Goal: Transaction & Acquisition: Purchase product/service

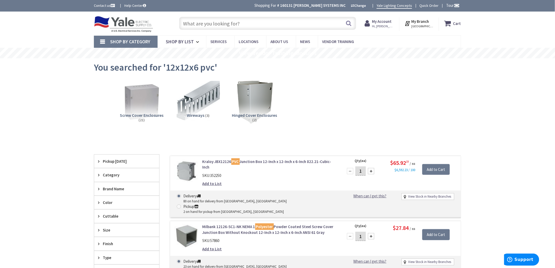
click at [252, 24] on input "text" at bounding box center [267, 23] width 177 height 13
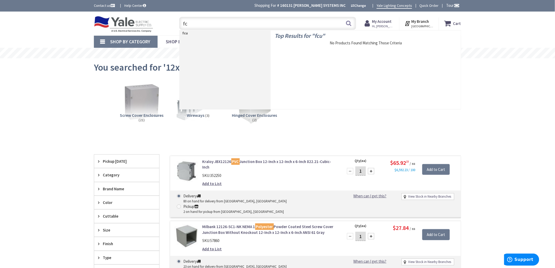
type input "f"
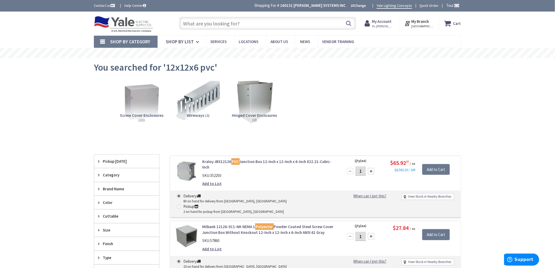
click at [196, 26] on input "text" at bounding box center [267, 23] width 177 height 13
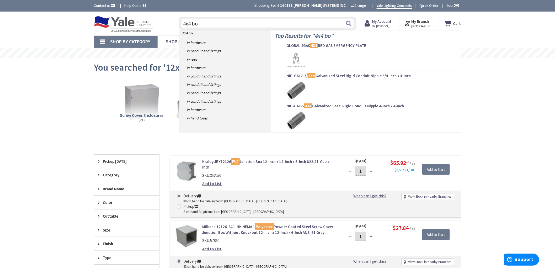
type input "4x4 box"
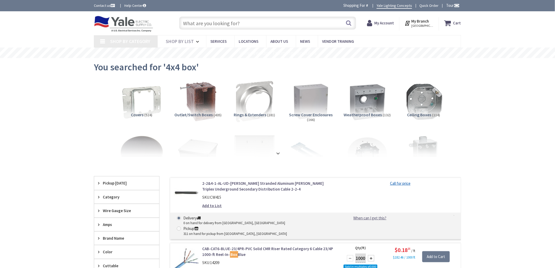
type input "[STREET_ADDRESS][PERSON_NAME]"
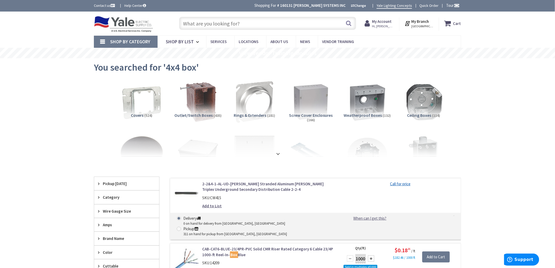
click at [213, 28] on input "text" at bounding box center [267, 23] width 177 height 13
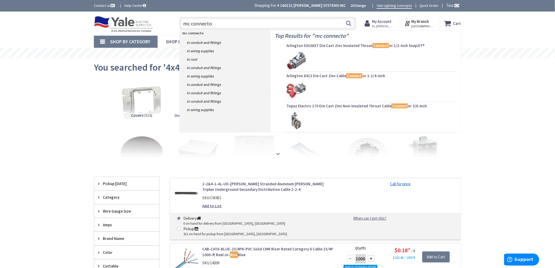
type input "mc connector"
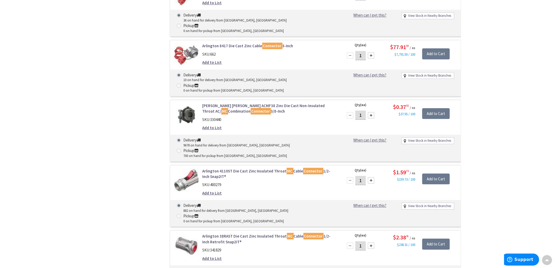
scroll to position [397, 0]
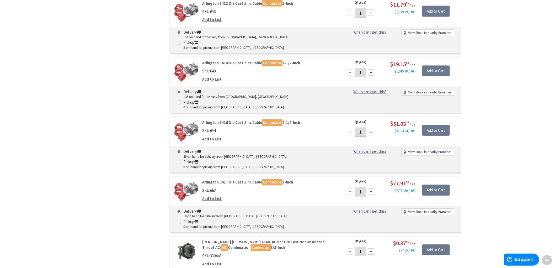
drag, startPoint x: 77, startPoint y: 75, endPoint x: 79, endPoint y: 48, distance: 27.6
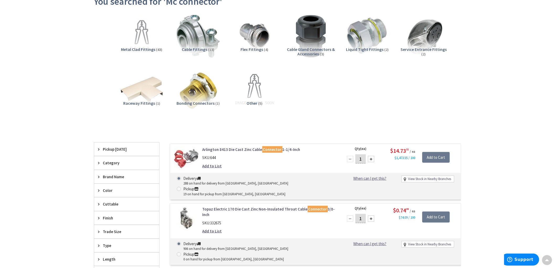
scroll to position [0, 0]
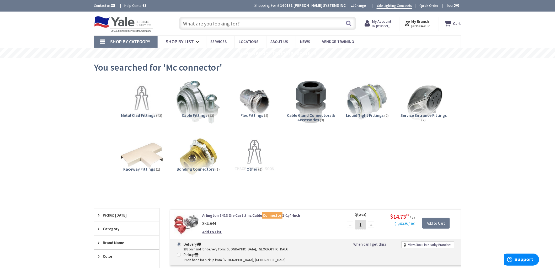
click at [209, 24] on input "text" at bounding box center [267, 23] width 177 height 13
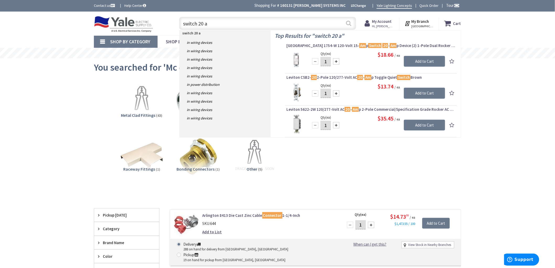
type input "switch 20 a"
click at [350, 22] on button "Search" at bounding box center [349, 23] width 7 height 12
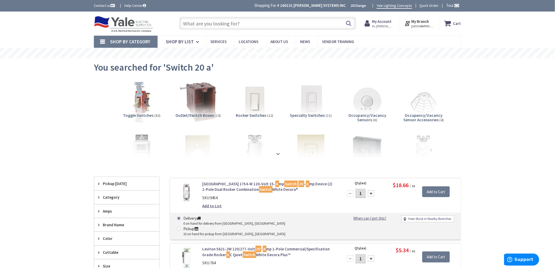
click at [235, 23] on input "text" at bounding box center [267, 23] width 177 height 13
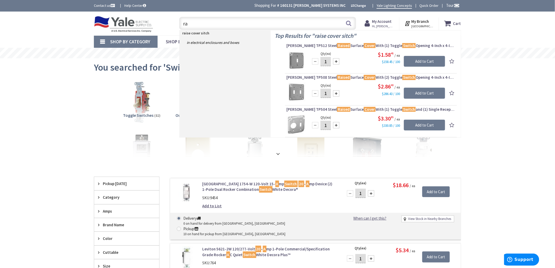
type input "r"
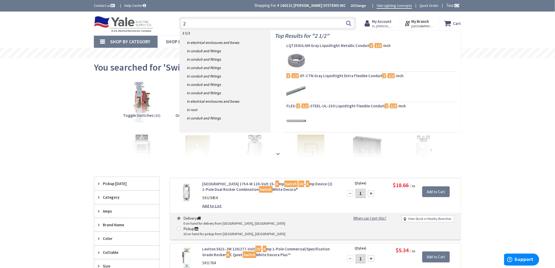
type input "2"
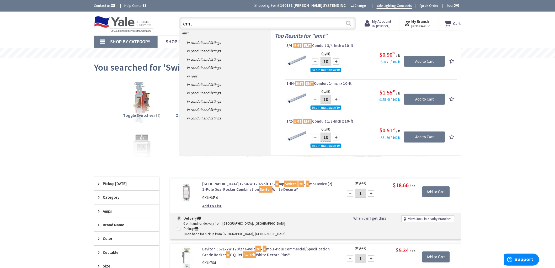
type input "emt"
click at [350, 24] on button "Search" at bounding box center [349, 23] width 7 height 12
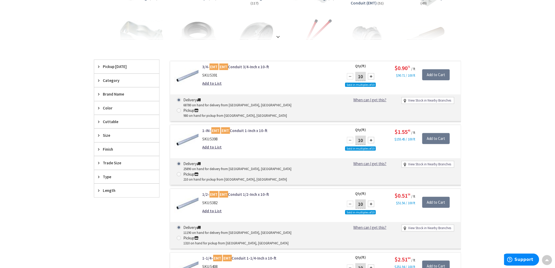
click at [117, 162] on span "Trade Size" at bounding box center [124, 163] width 43 height 6
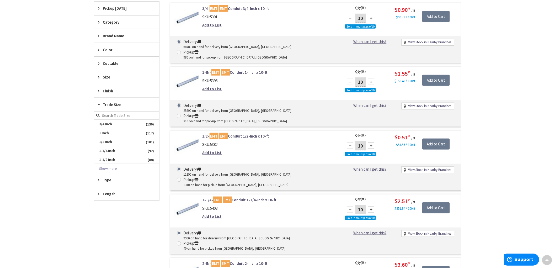
scroll to position [175, 0]
click at [112, 168] on button "Show more" at bounding box center [126, 168] width 65 height 9
click at [112, 176] on span "2-1/2 Inch" at bounding box center [126, 177] width 65 height 9
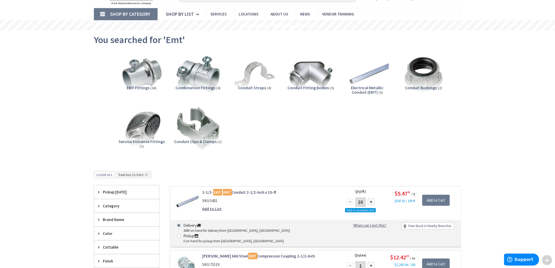
scroll to position [0, 0]
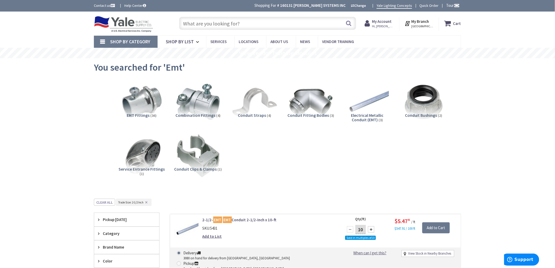
click at [249, 103] on img at bounding box center [254, 101] width 47 height 47
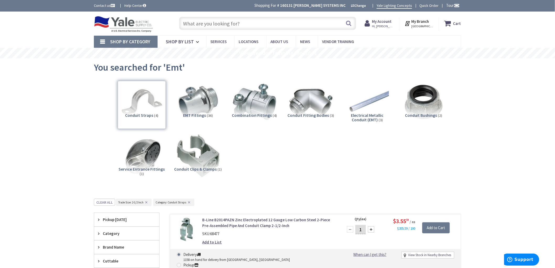
click at [236, 22] on input "text" at bounding box center [267, 23] width 177 height 13
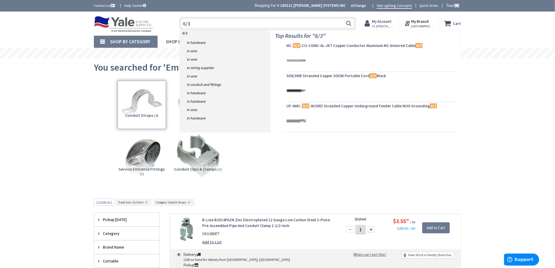
type input "6/3c"
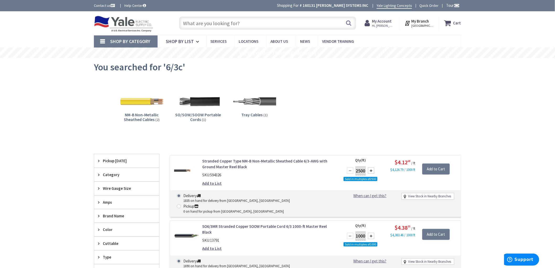
click at [232, 26] on input "text" at bounding box center [267, 23] width 177 height 13
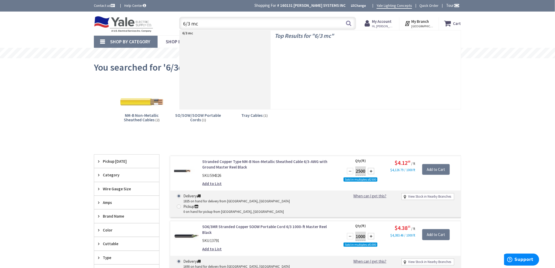
type input "6/3 mc"
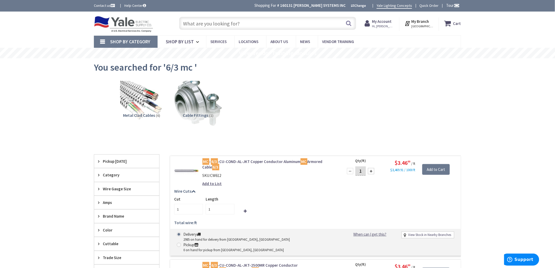
click at [195, 110] on img at bounding box center [198, 101] width 47 height 47
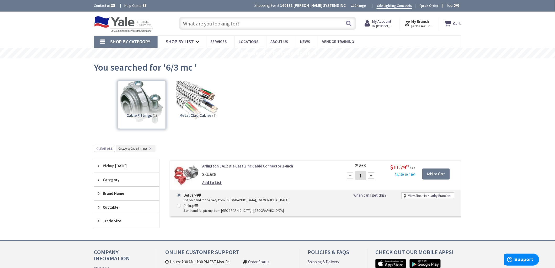
click at [280, 27] on input "text" at bounding box center [267, 23] width 177 height 13
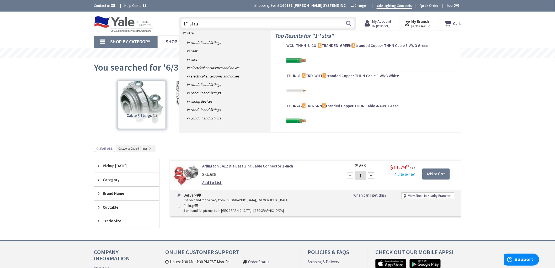
type input "1'' strap"
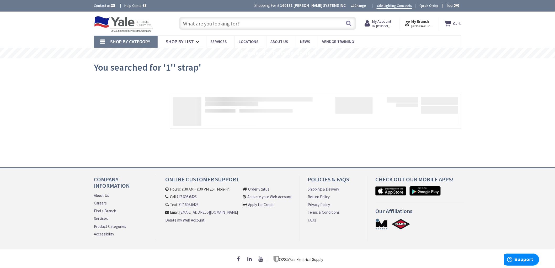
click at [211, 25] on input "text" at bounding box center [267, 23] width 177 height 13
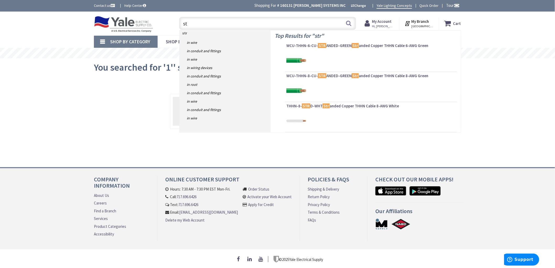
type input "s"
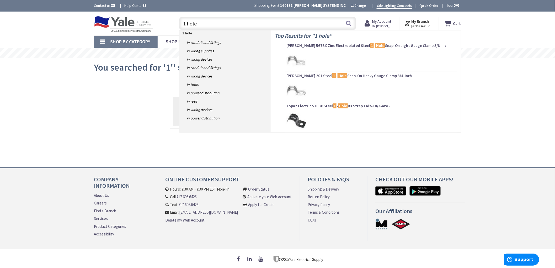
type input "1 hole"
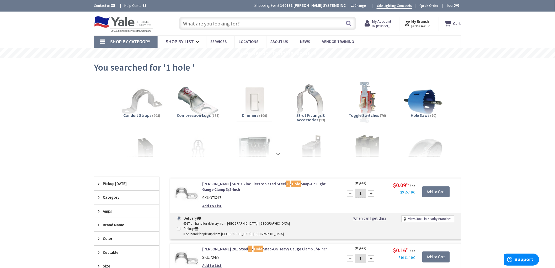
click at [230, 25] on input "text" at bounding box center [267, 23] width 177 height 13
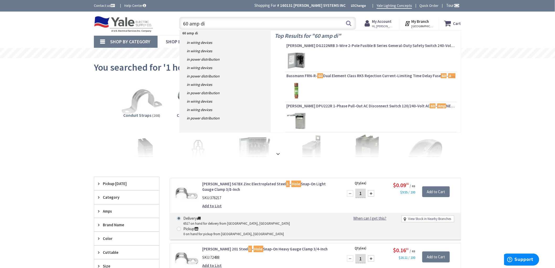
type input "60 amp dis"
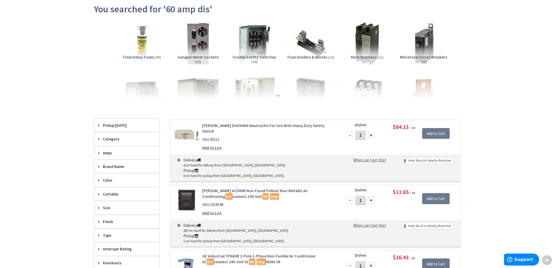
scroll to position [59, 0]
click at [278, 94] on strong at bounding box center [278, 95] width 6 height 6
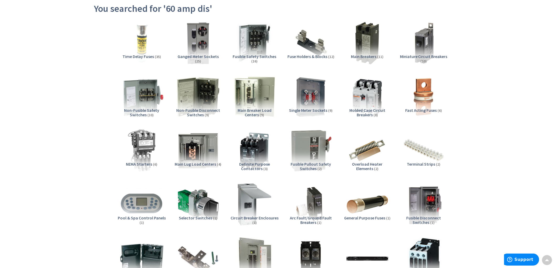
drag, startPoint x: 150, startPoint y: 96, endPoint x: 153, endPoint y: 98, distance: 3.9
click at [150, 96] on img at bounding box center [141, 96] width 47 height 47
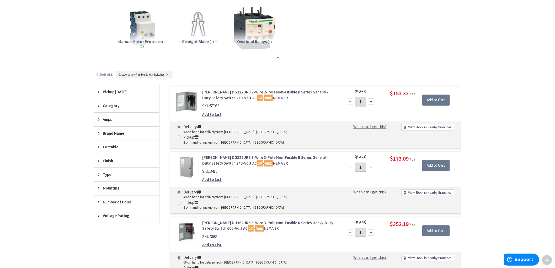
scroll to position [355, 0]
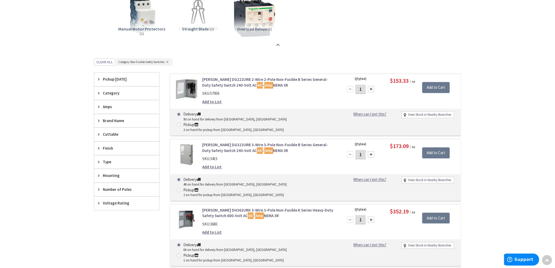
click at [111, 104] on div "Amps" at bounding box center [126, 106] width 65 height 13
click at [284, 187] on div "Pickup" at bounding box center [233, 190] width 101 height 6
click at [182, 188] on input "Pickup 2 on hand for pickup from [GEOGRAPHIC_DATA], [GEOGRAPHIC_DATA]" at bounding box center [179, 189] width 3 height 3
radio input "true"
click at [181, 188] on span at bounding box center [179, 190] width 4 height 4
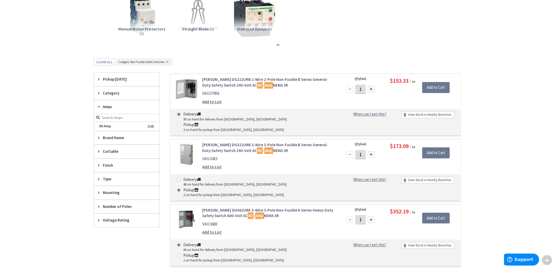
click at [182, 188] on input "Pickup 2 on hand for pickup from [GEOGRAPHIC_DATA], [GEOGRAPHIC_DATA]" at bounding box center [179, 189] width 3 height 3
click at [181, 188] on span at bounding box center [179, 190] width 4 height 4
click at [182, 188] on input "Pickup 2 on hand for pickup from [GEOGRAPHIC_DATA], [GEOGRAPHIC_DATA]" at bounding box center [179, 189] width 3 height 3
click at [308, 164] on div "Add to List" at bounding box center [270, 167] width 134 height 6
click at [123, 206] on span "Number of Poles" at bounding box center [124, 207] width 43 height 6
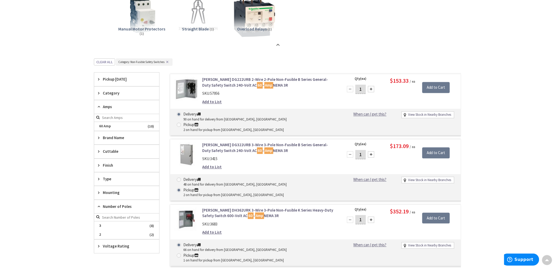
drag, startPoint x: 115, startPoint y: 227, endPoint x: 120, endPoint y: 221, distance: 7.3
click at [116, 227] on span "3" at bounding box center [126, 225] width 65 height 9
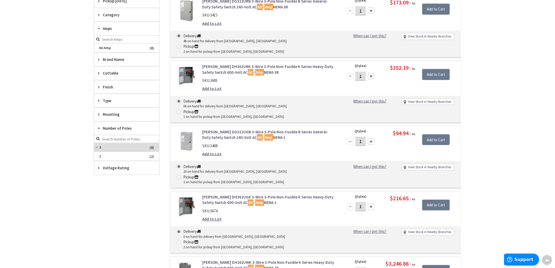
scroll to position [218, 0]
